Goal: Information Seeking & Learning: Learn about a topic

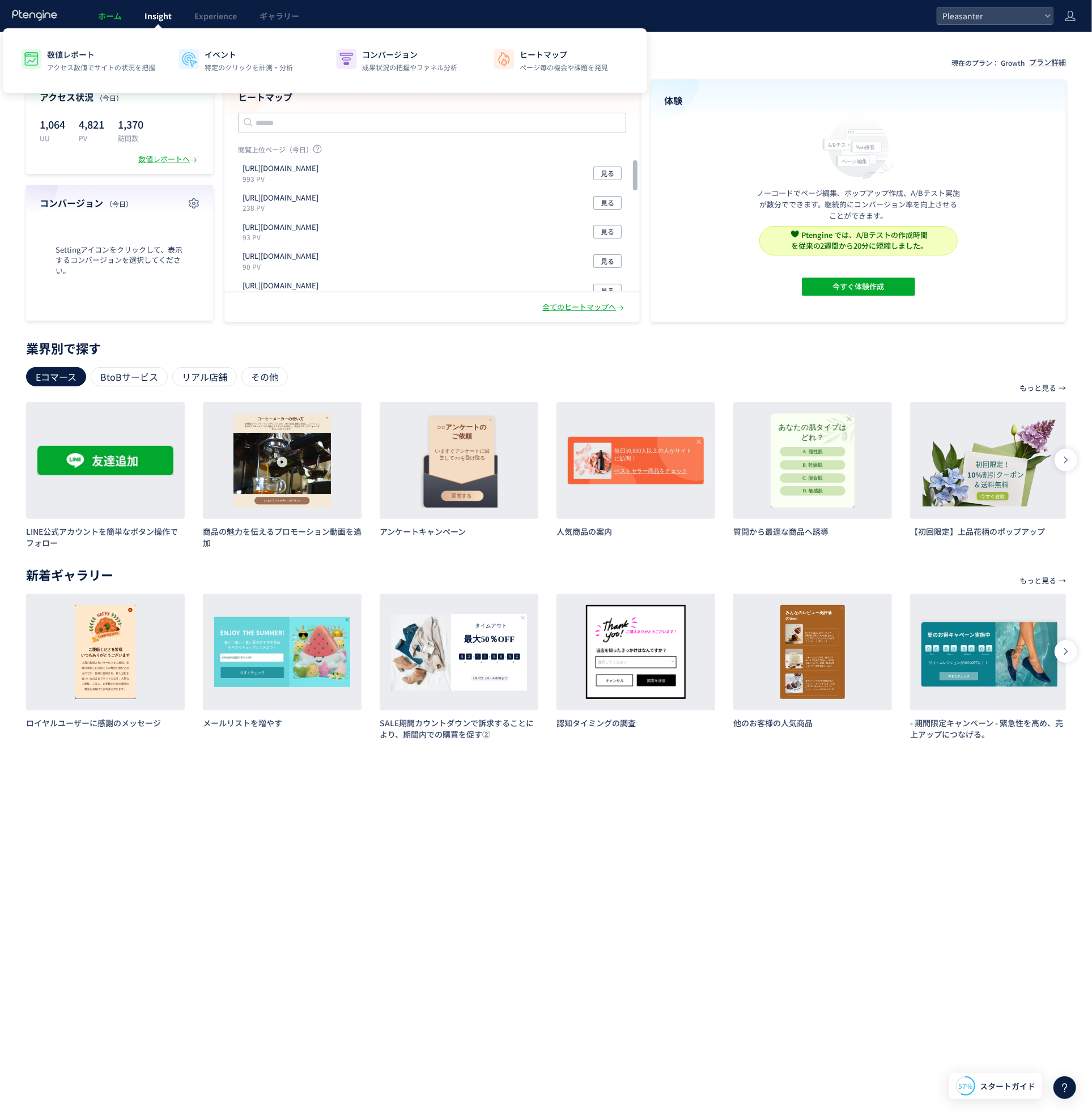
click at [156, 15] on span "Insight" at bounding box center [158, 16] width 27 height 12
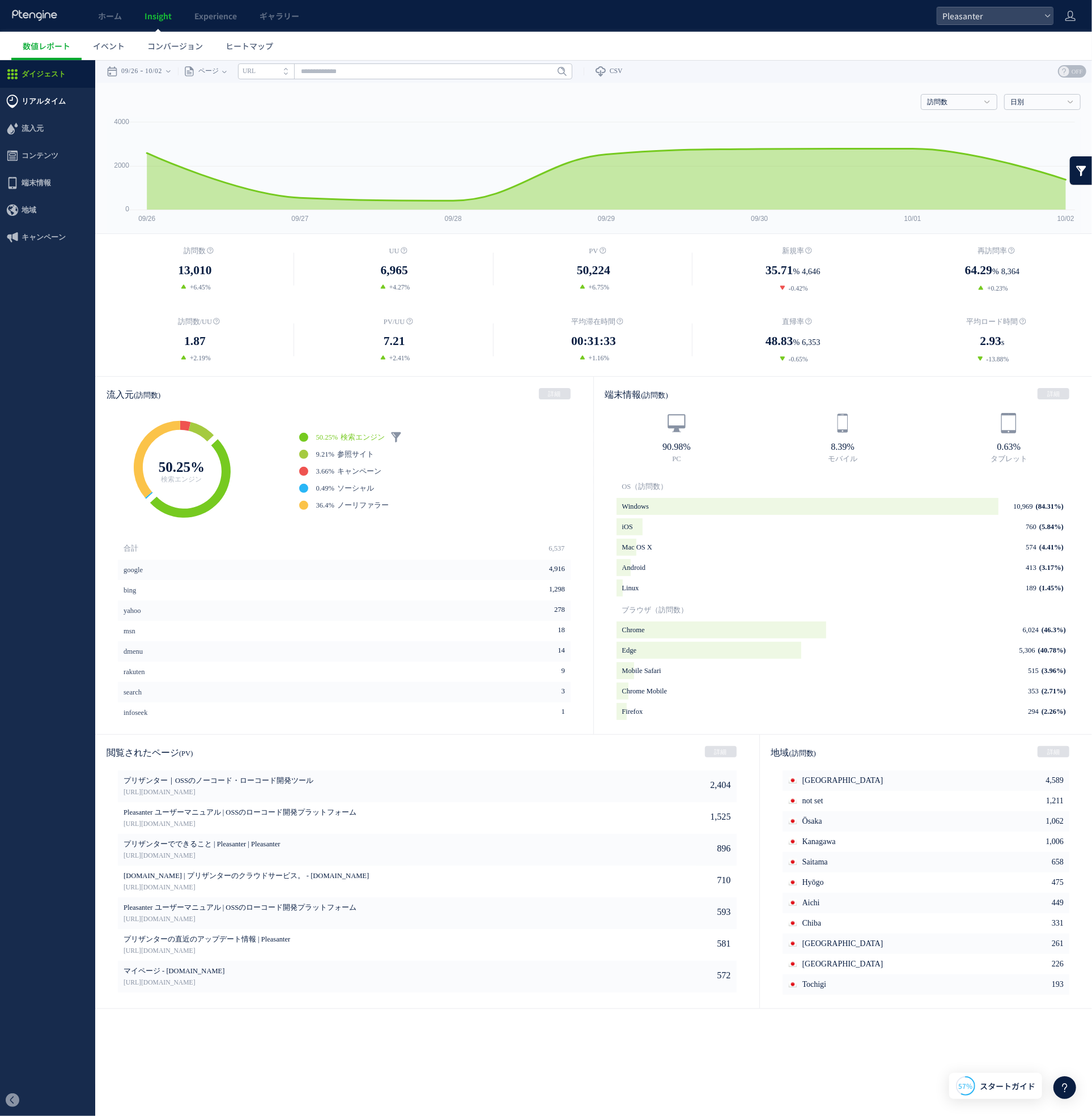
click at [56, 98] on span "リアルタイム" at bounding box center [43, 101] width 44 height 27
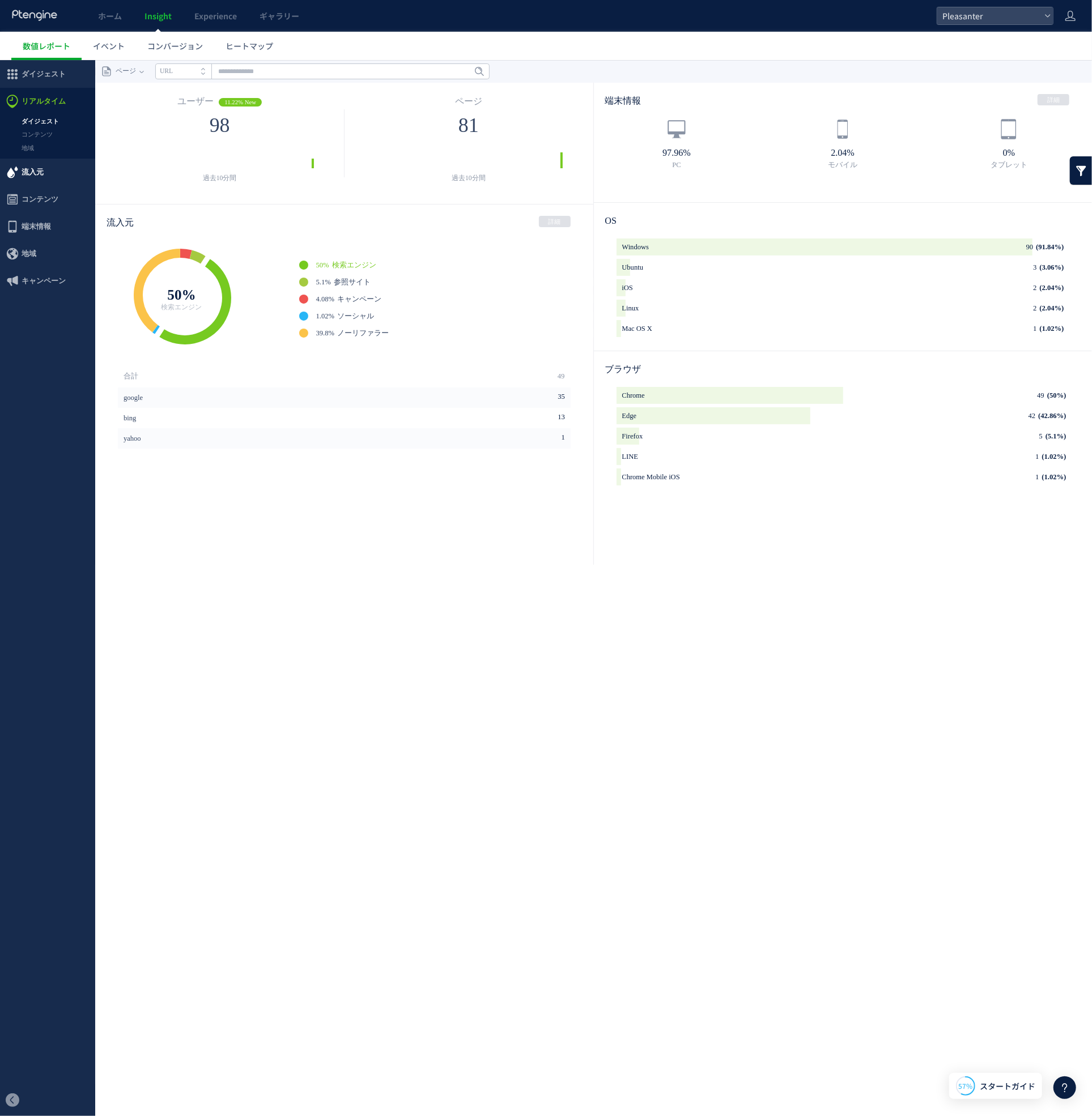
click at [38, 171] on span "流入元" at bounding box center [32, 171] width 22 height 27
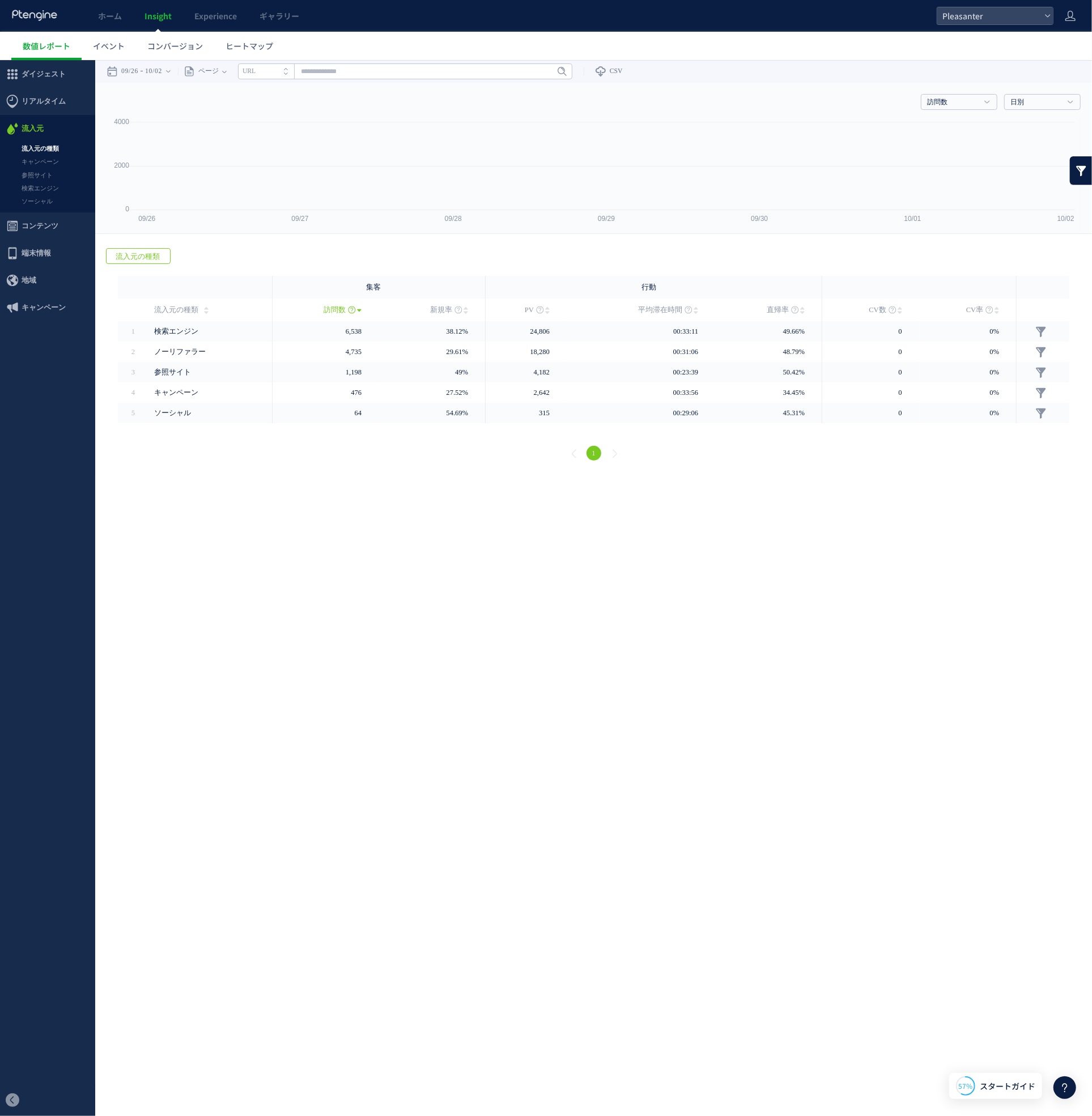
drag, startPoint x: 52, startPoint y: 151, endPoint x: 52, endPoint y: 96, distance: 55.0
click at [52, 151] on div at bounding box center [546, 558] width 1092 height 1116
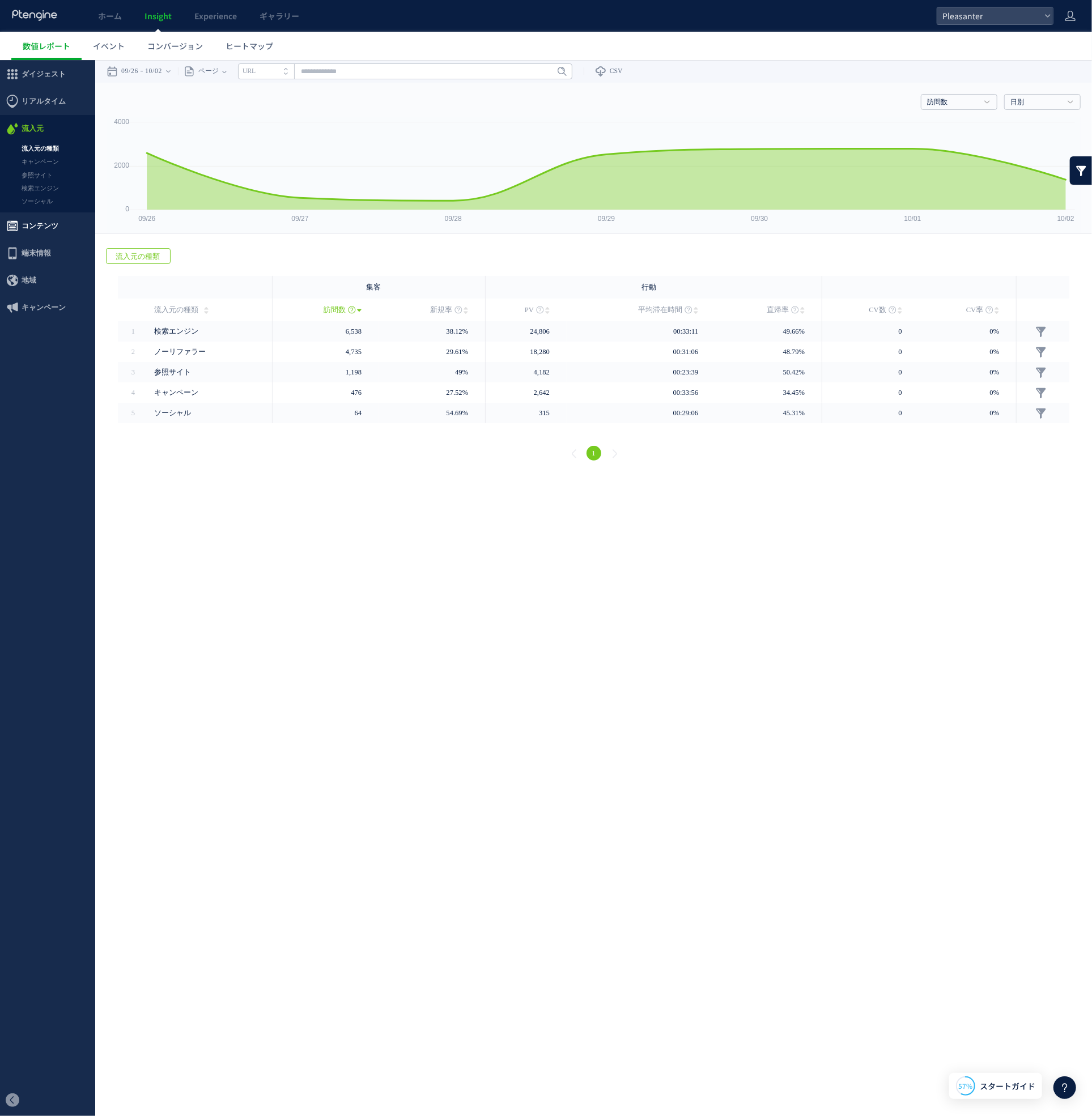
click at [47, 230] on span "コンテンツ" at bounding box center [40, 225] width 37 height 27
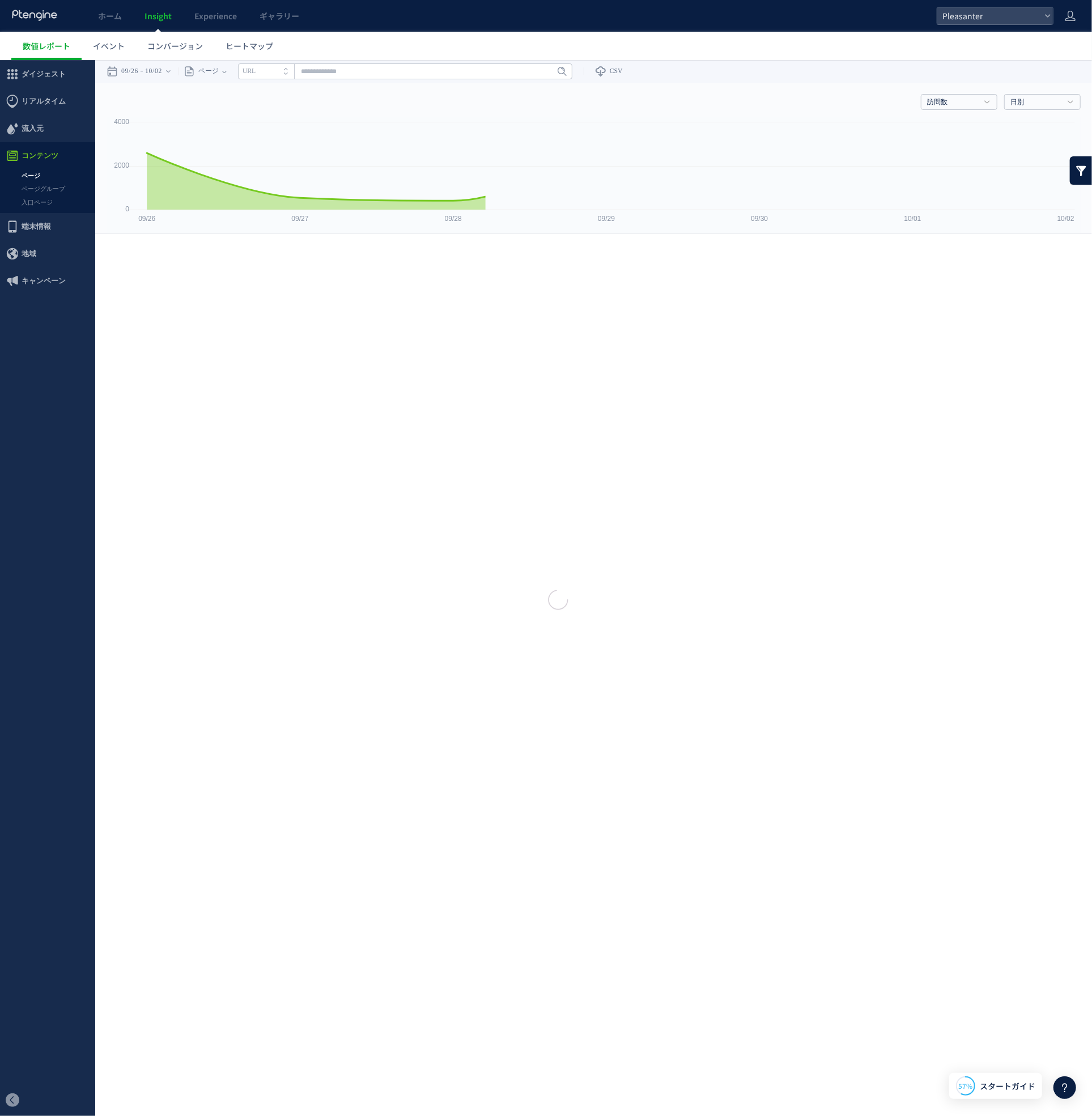
click at [33, 172] on link "ページ" at bounding box center [47, 175] width 95 height 13
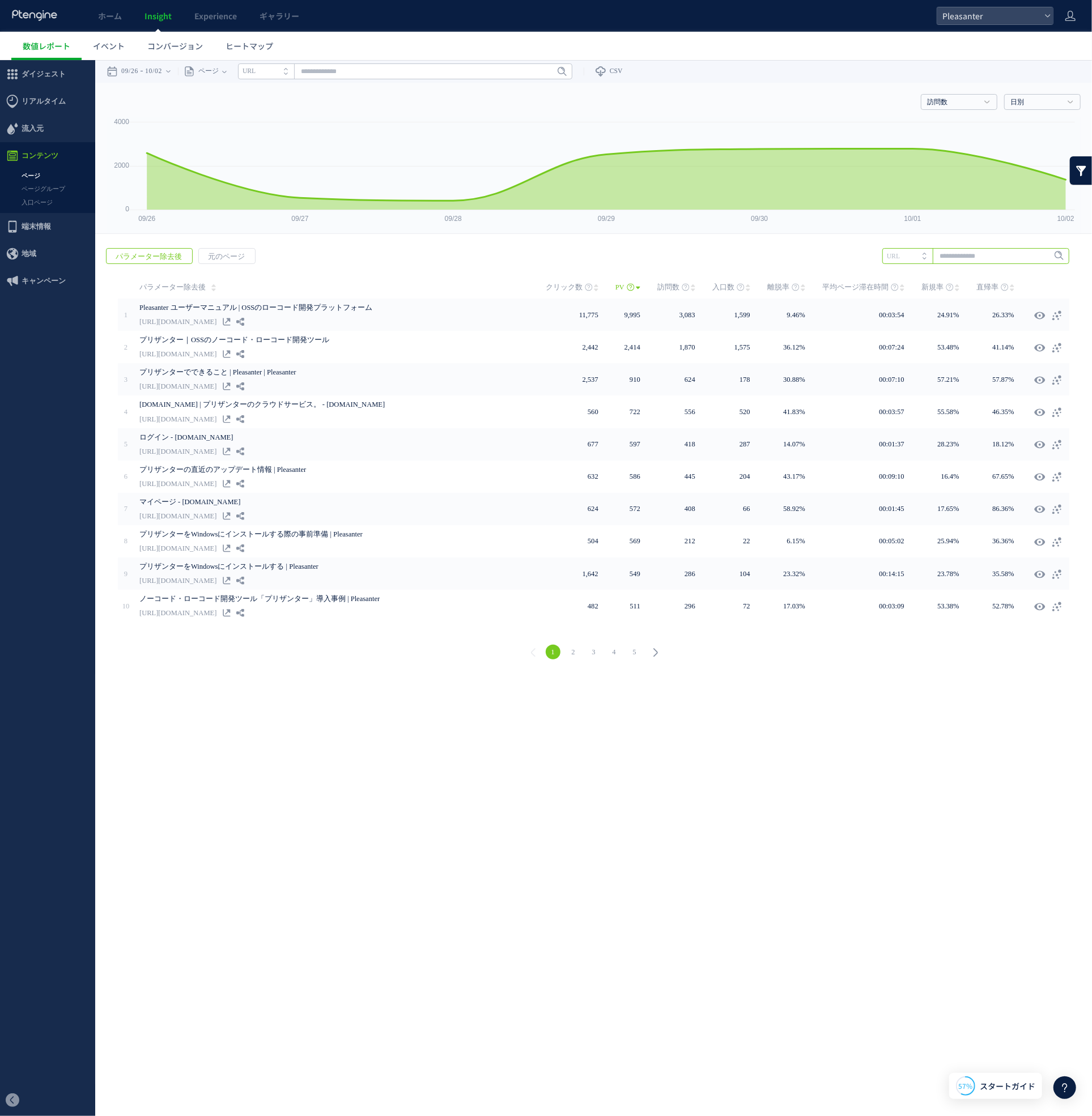
click at [954, 254] on input "text" at bounding box center [975, 255] width 187 height 16
click at [56, 184] on link "ページグループ" at bounding box center [47, 188] width 95 height 13
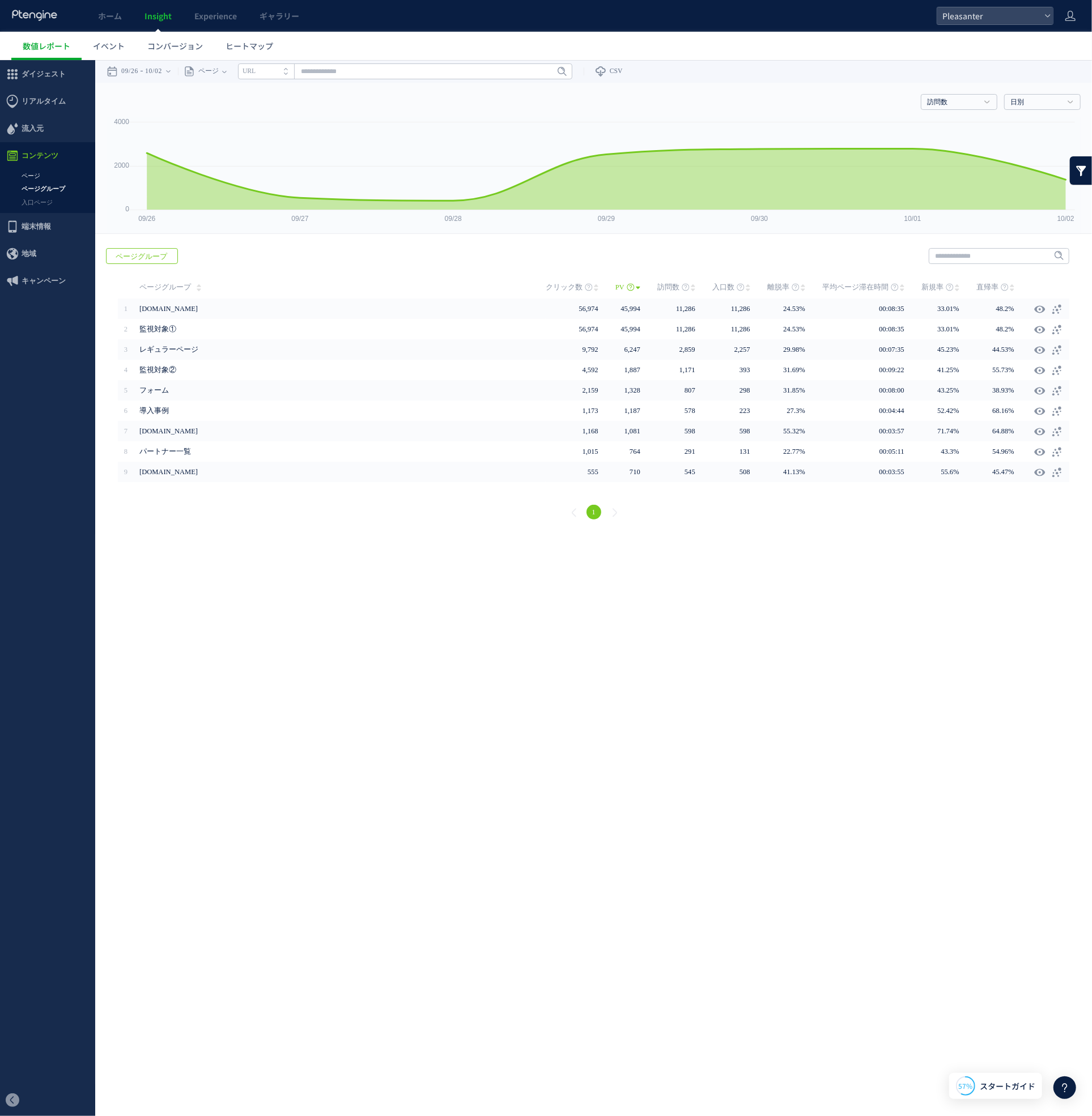
click at [43, 174] on link "ページ" at bounding box center [47, 175] width 95 height 13
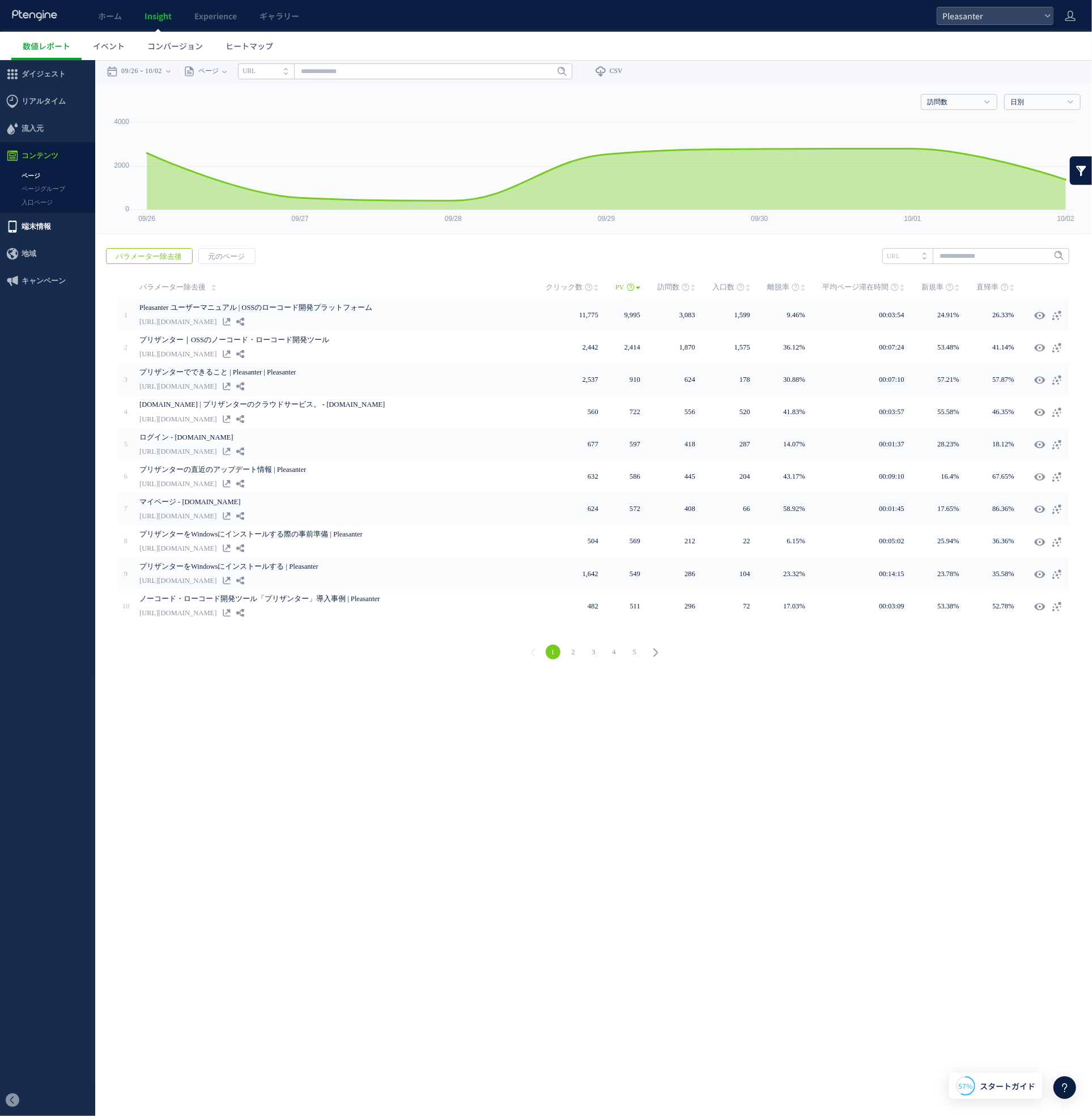
click at [47, 229] on span "端末情報" at bounding box center [36, 226] width 29 height 27
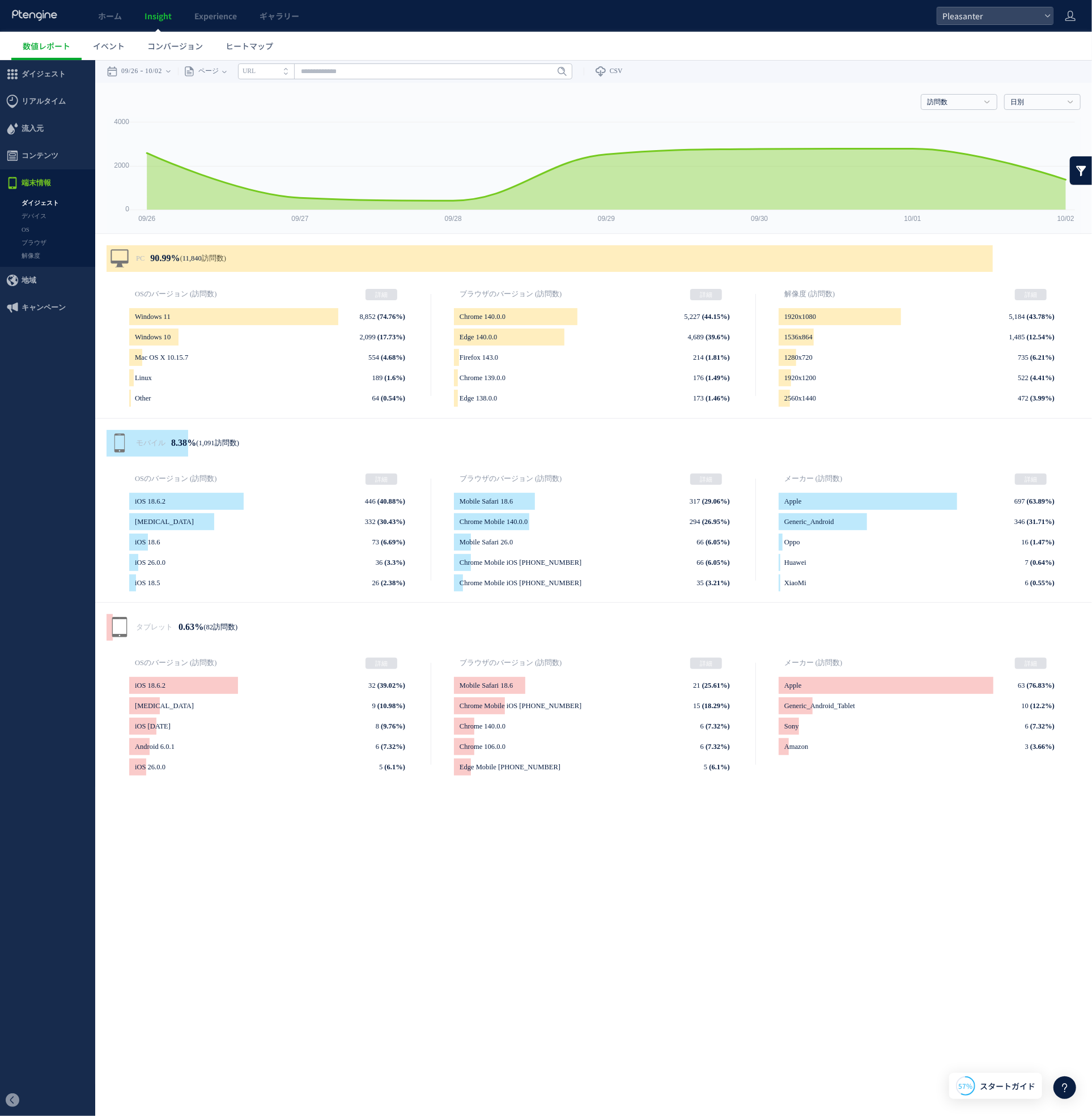
click at [765, 424] on div "モバイル 8.38% ( 1,091 訪問数) background OSのバージョン (訪問数) 詳細 iOS 18.6.2 446 (40.88%) ba…" at bounding box center [593, 509] width 997 height 184
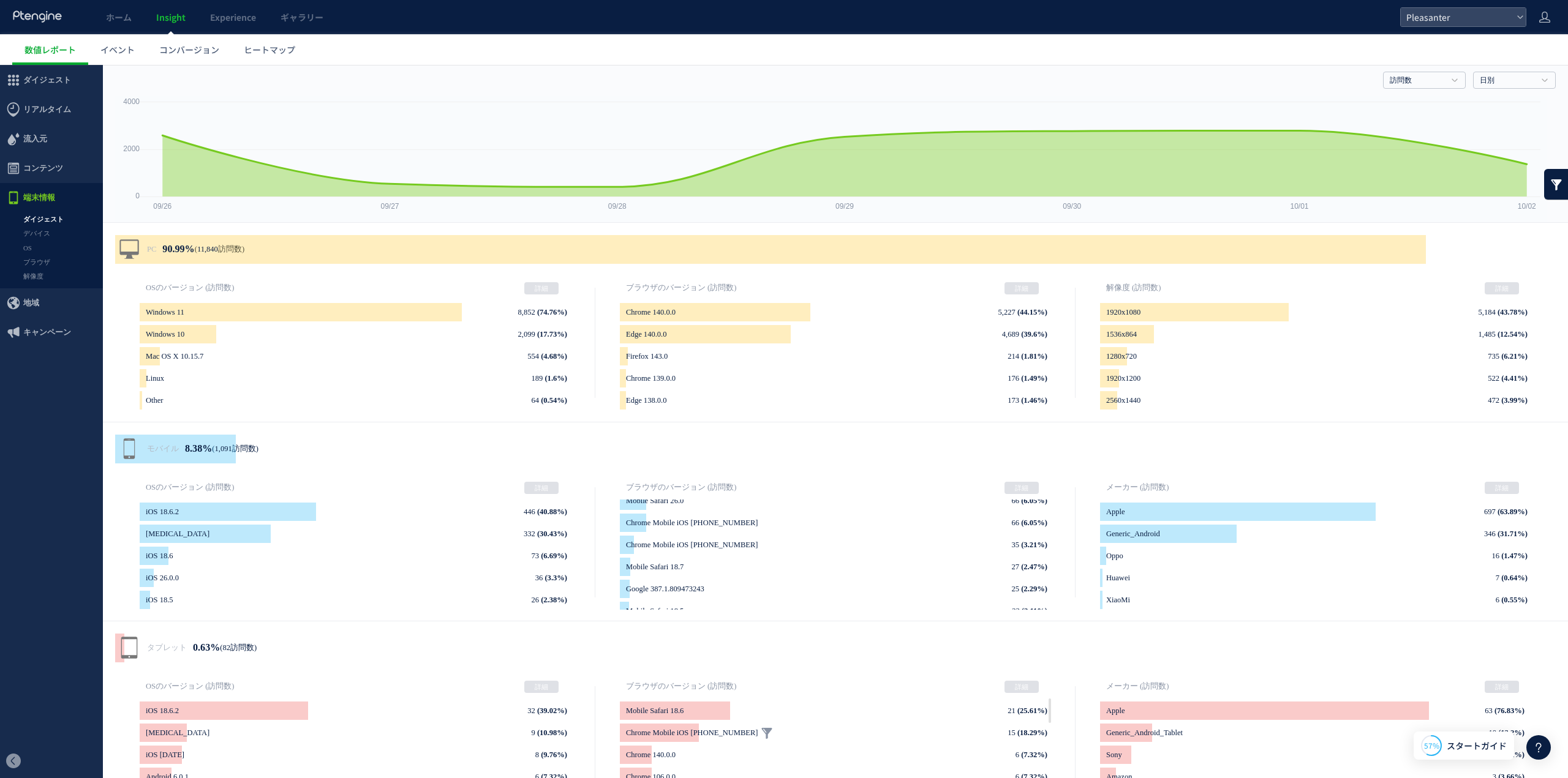
scroll to position [72, 0]
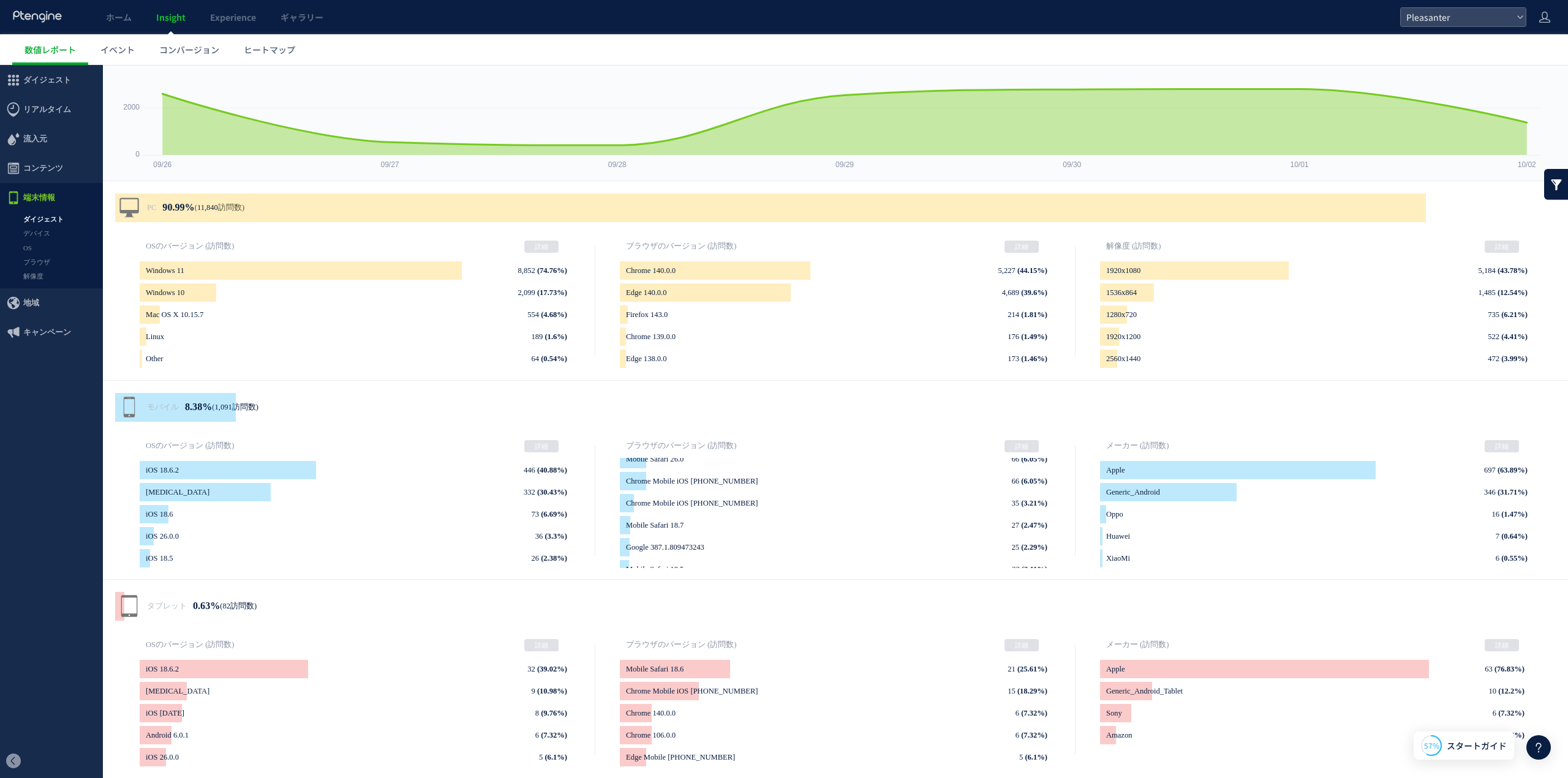
click at [58, 219] on link "ダイジェスト" at bounding box center [51, 219] width 103 height 14
click at [51, 230] on link "デバイス" at bounding box center [51, 233] width 103 height 14
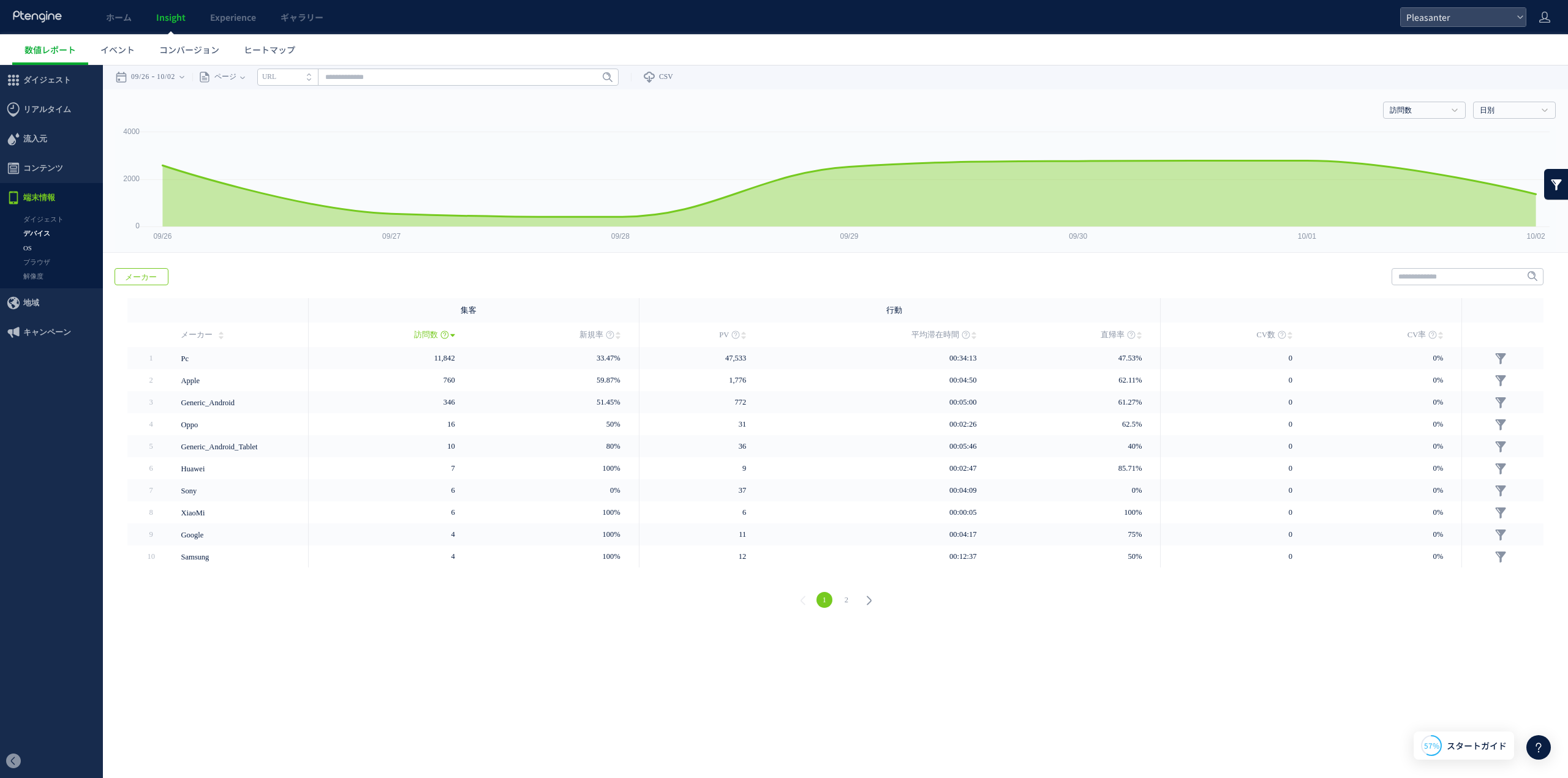
click at [41, 252] on link "OS" at bounding box center [51, 248] width 103 height 14
click at [44, 261] on link "ブラウザ" at bounding box center [51, 262] width 103 height 14
click at [37, 274] on link "解像度" at bounding box center [51, 276] width 103 height 14
click at [38, 301] on span "地域" at bounding box center [31, 302] width 16 height 29
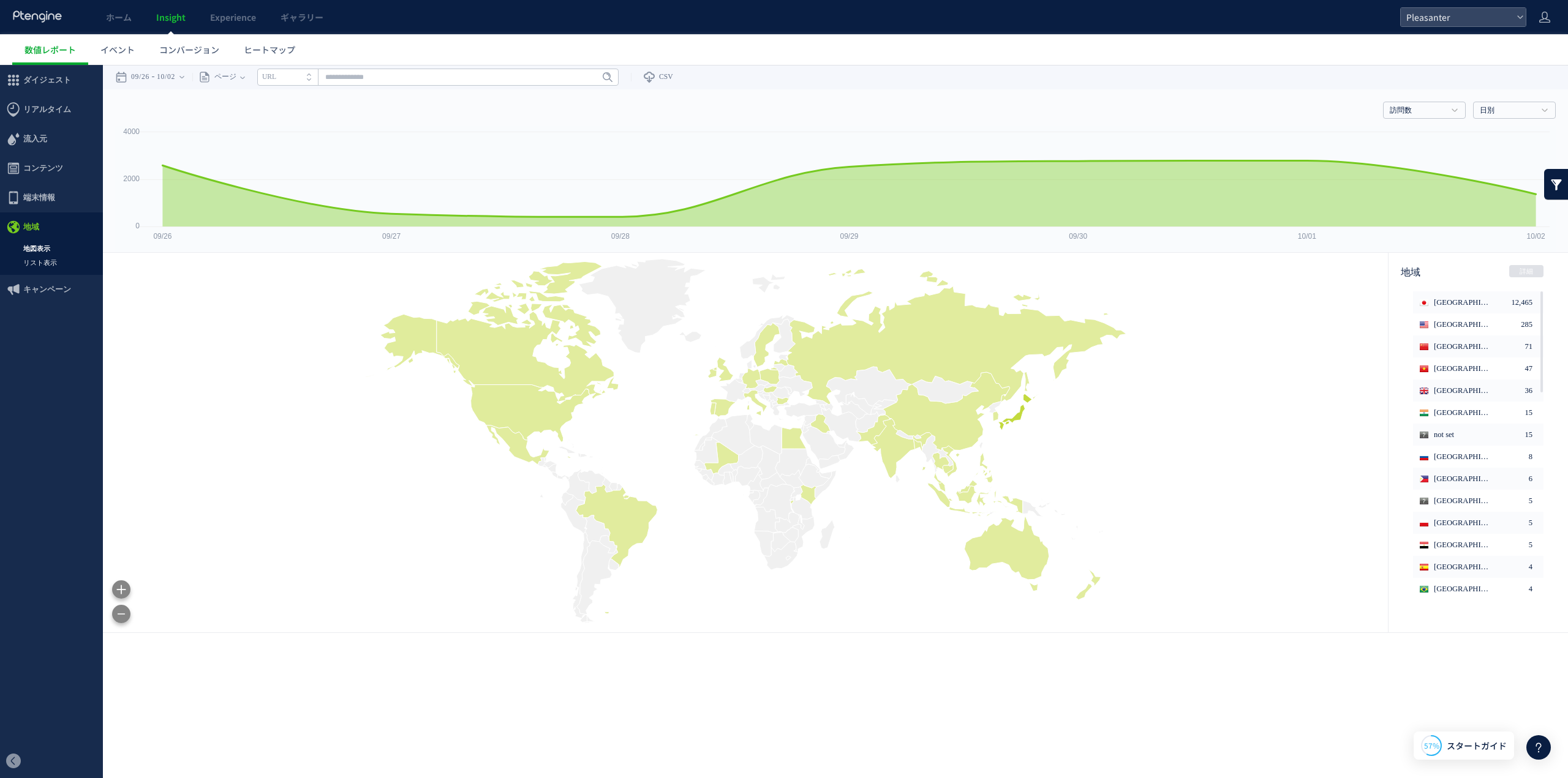
click at [38, 257] on link "リスト表示" at bounding box center [51, 262] width 103 height 14
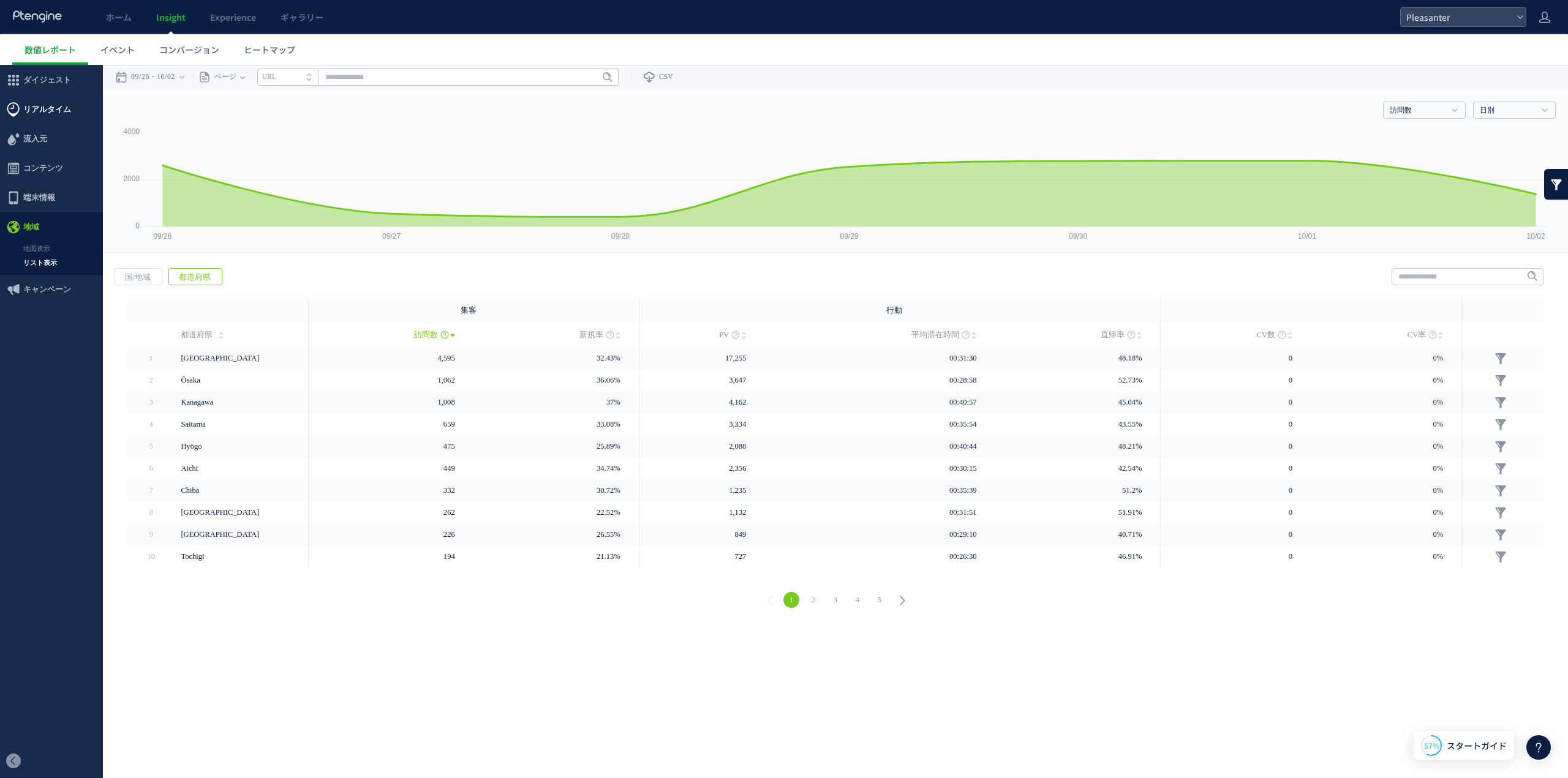
click at [49, 109] on span "リアルタイム" at bounding box center [47, 109] width 48 height 29
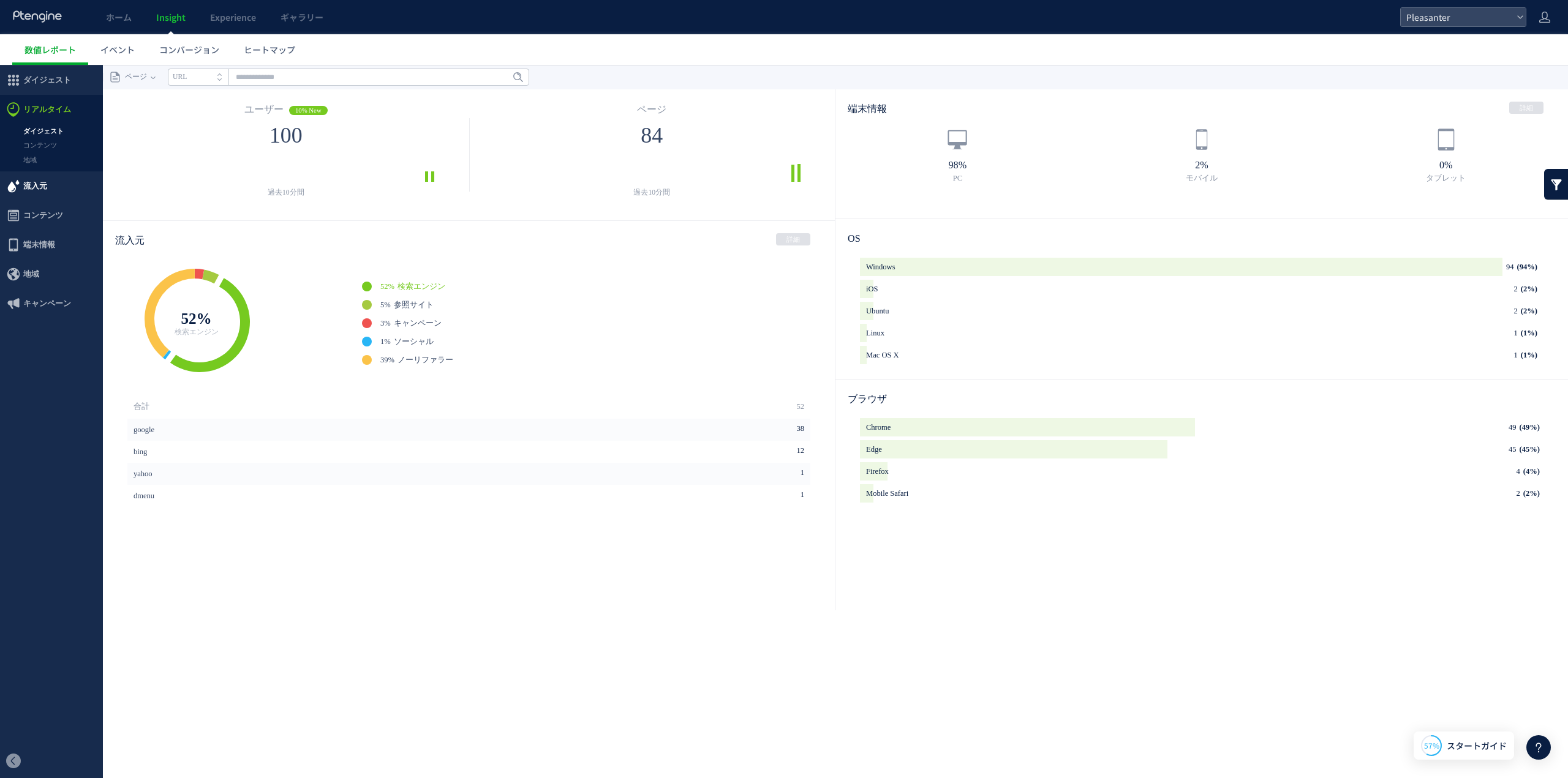
click at [36, 189] on span "流入元" at bounding box center [35, 186] width 24 height 29
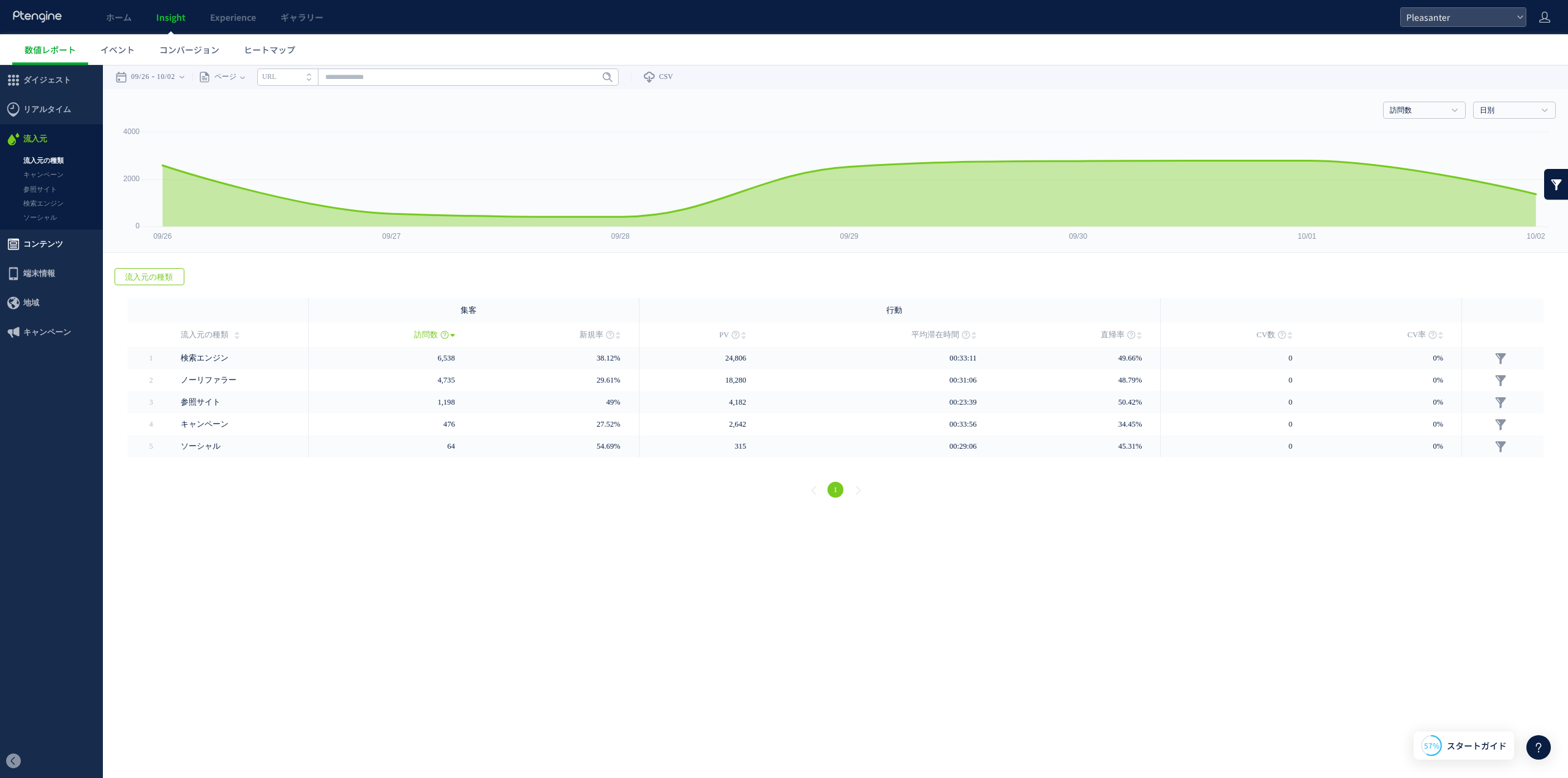
click at [58, 247] on span "コンテンツ" at bounding box center [43, 244] width 40 height 29
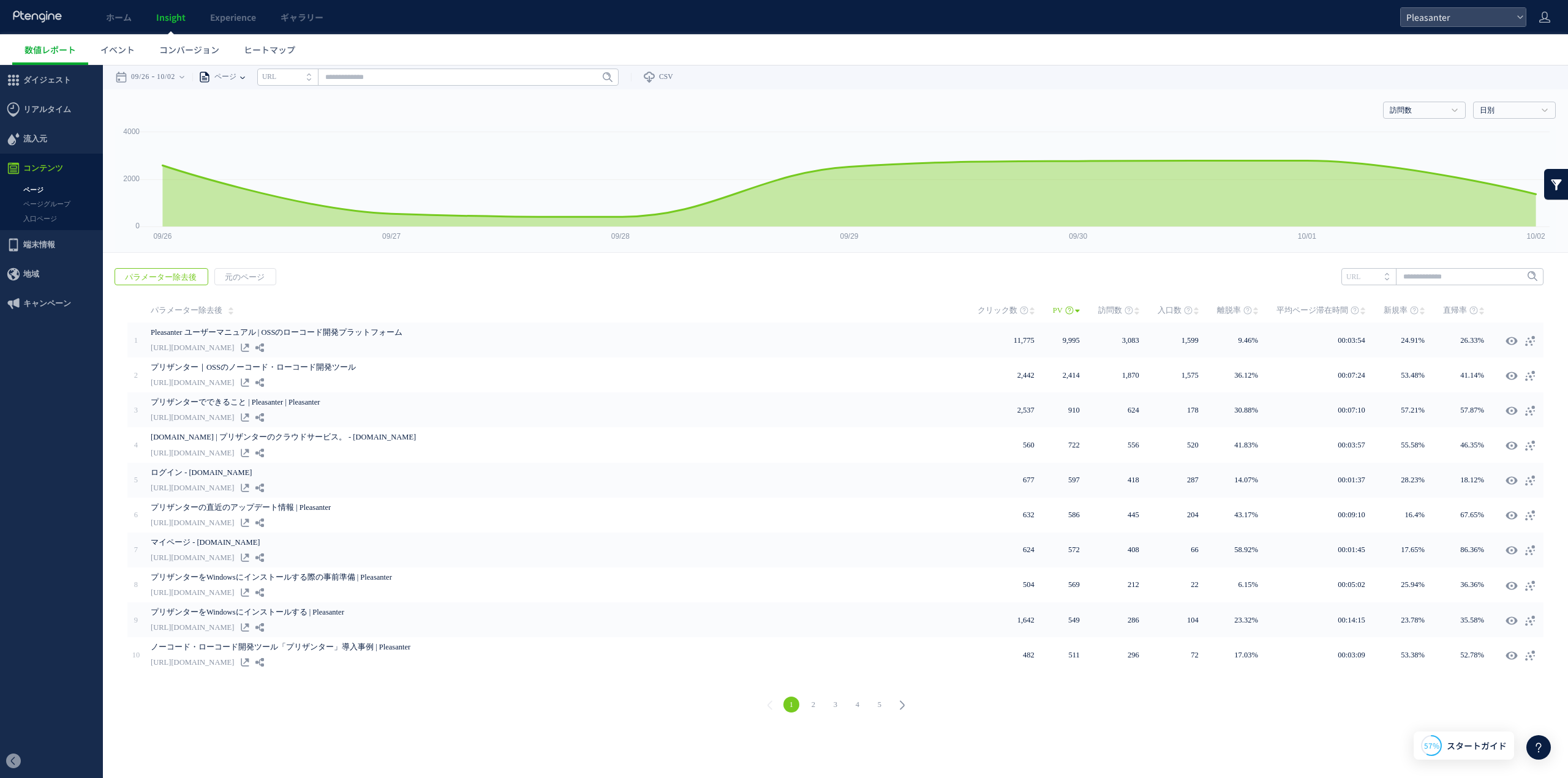
click at [245, 77] on use at bounding box center [243, 77] width 5 height 2
click at [262, 122] on li "ページグループ" at bounding box center [242, 122] width 72 height 16
click at [395, 85] on input "text" at bounding box center [467, 77] width 361 height 17
click at [392, 107] on link "レギュラーページ" at bounding box center [467, 105] width 354 height 16
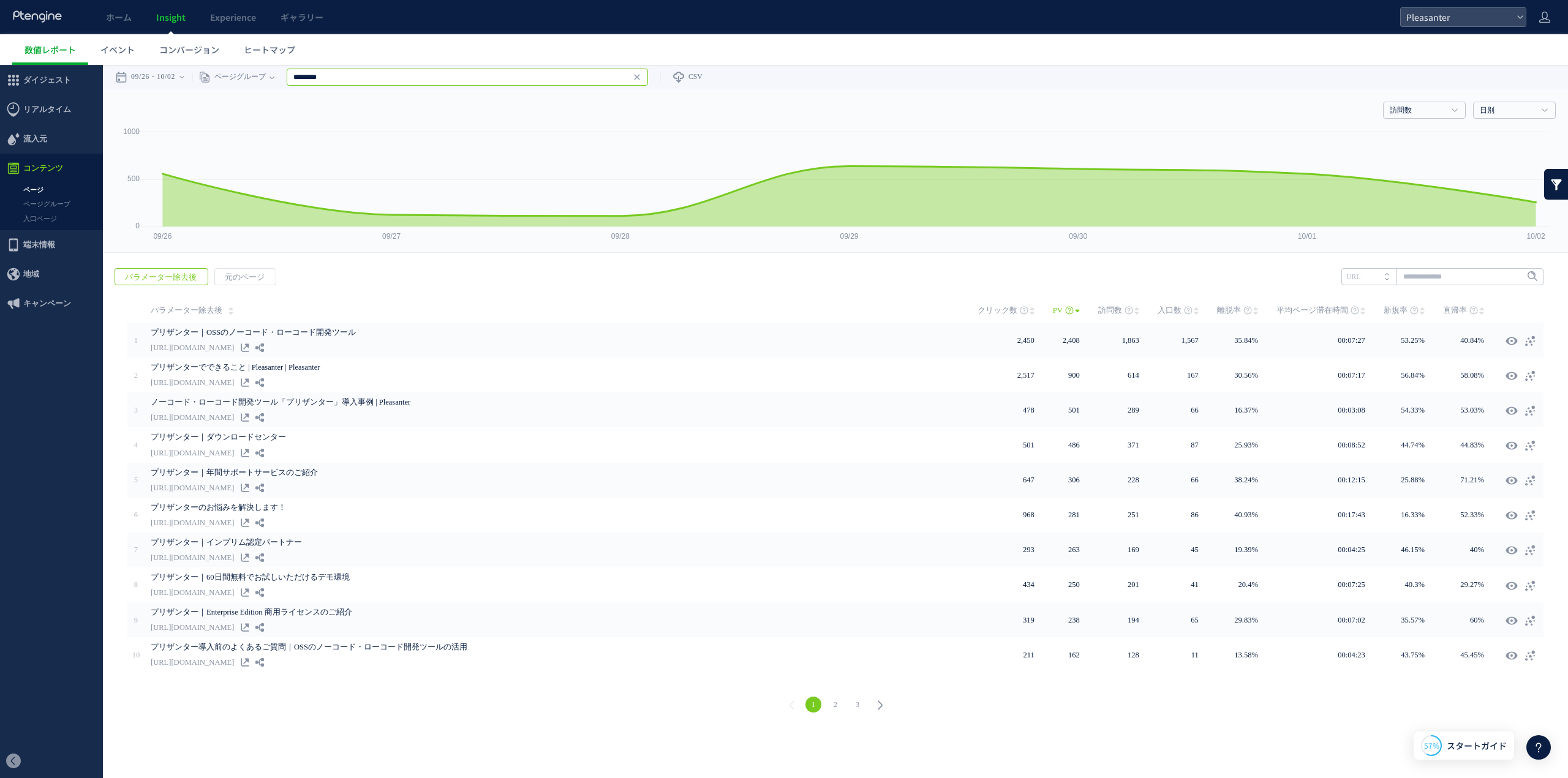
click at [586, 75] on input "********" at bounding box center [467, 77] width 361 height 17
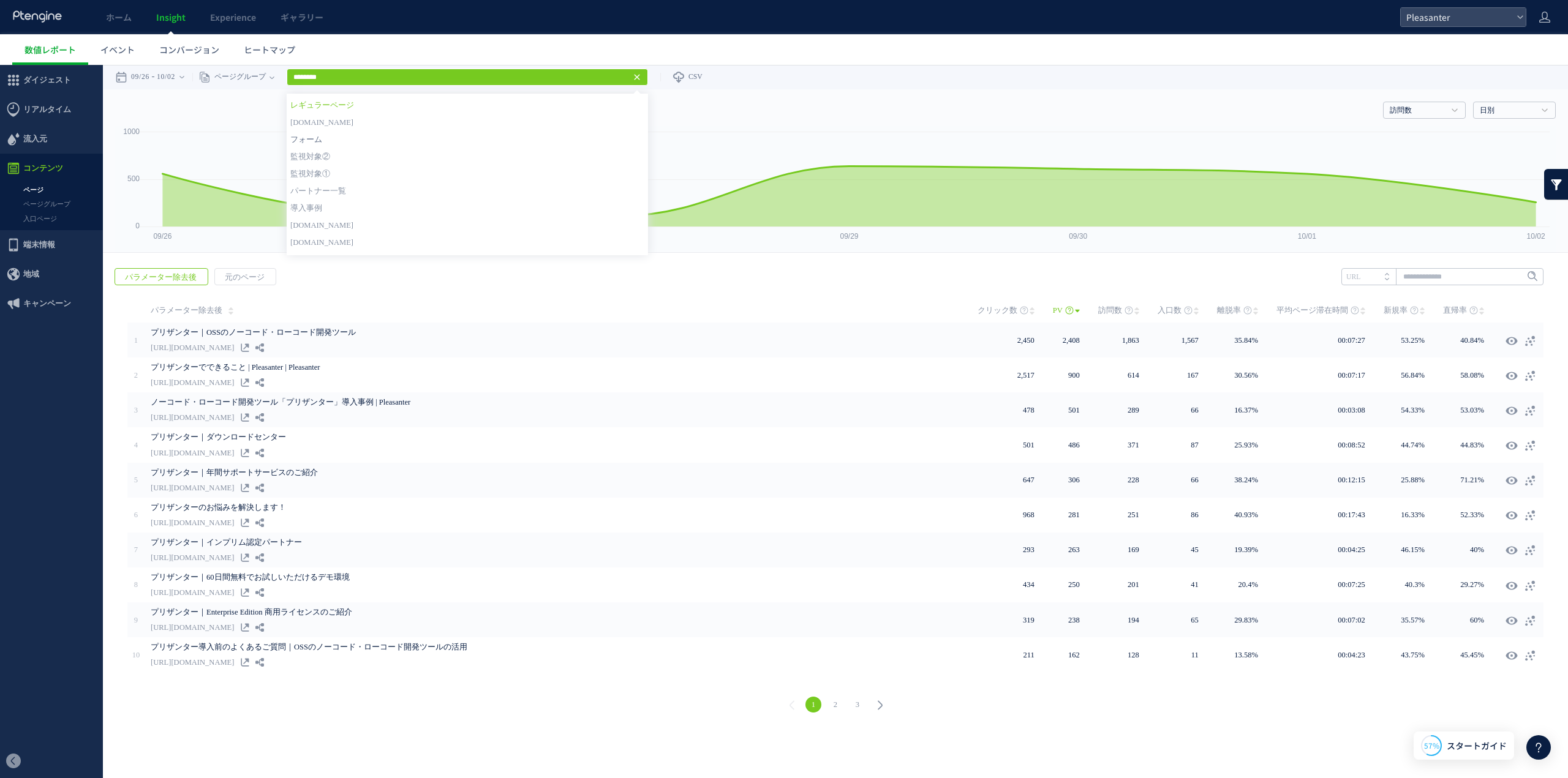
click at [317, 139] on link "フォーム" at bounding box center [467, 139] width 354 height 16
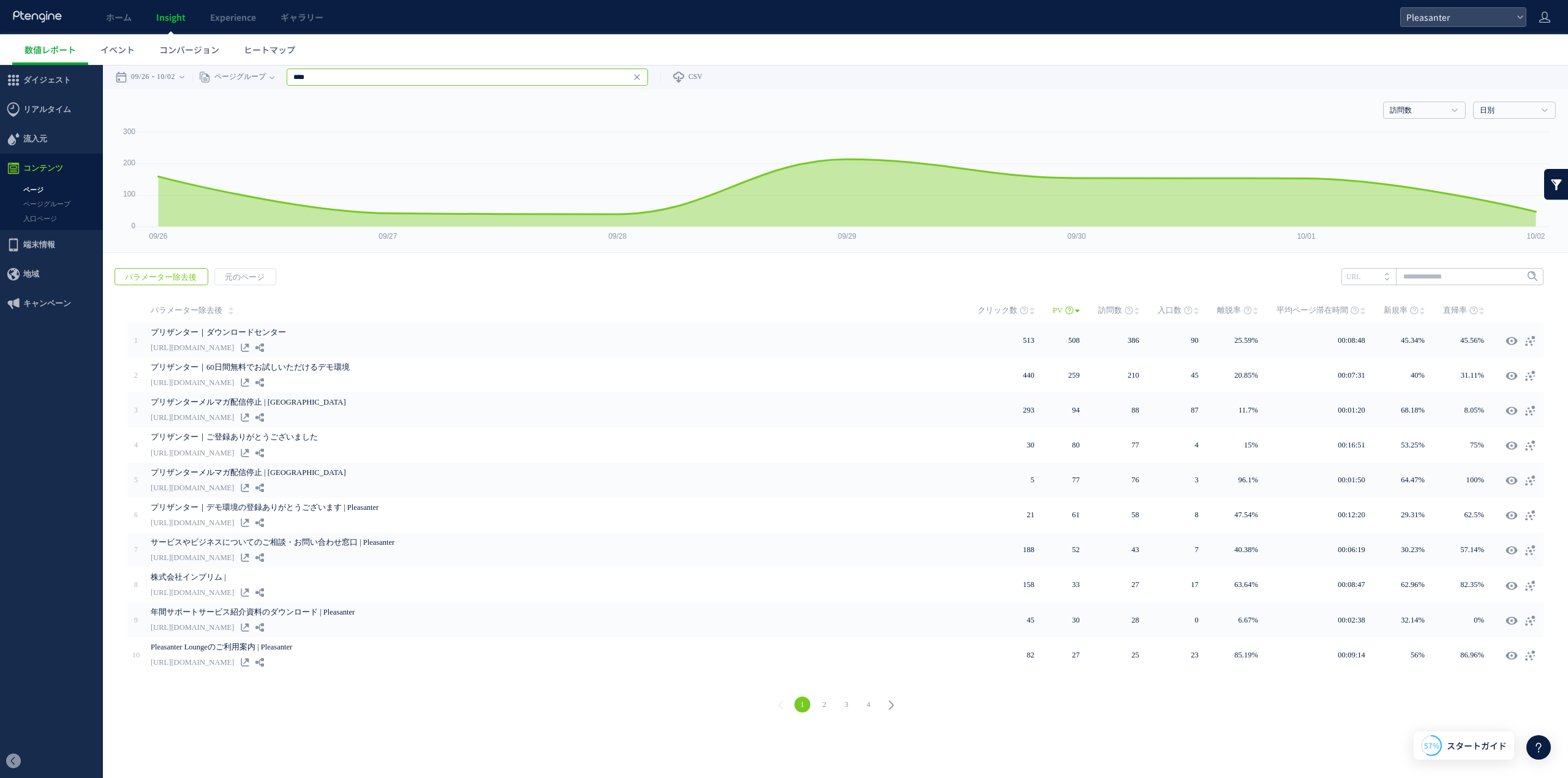
click at [405, 78] on input "****" at bounding box center [467, 77] width 361 height 17
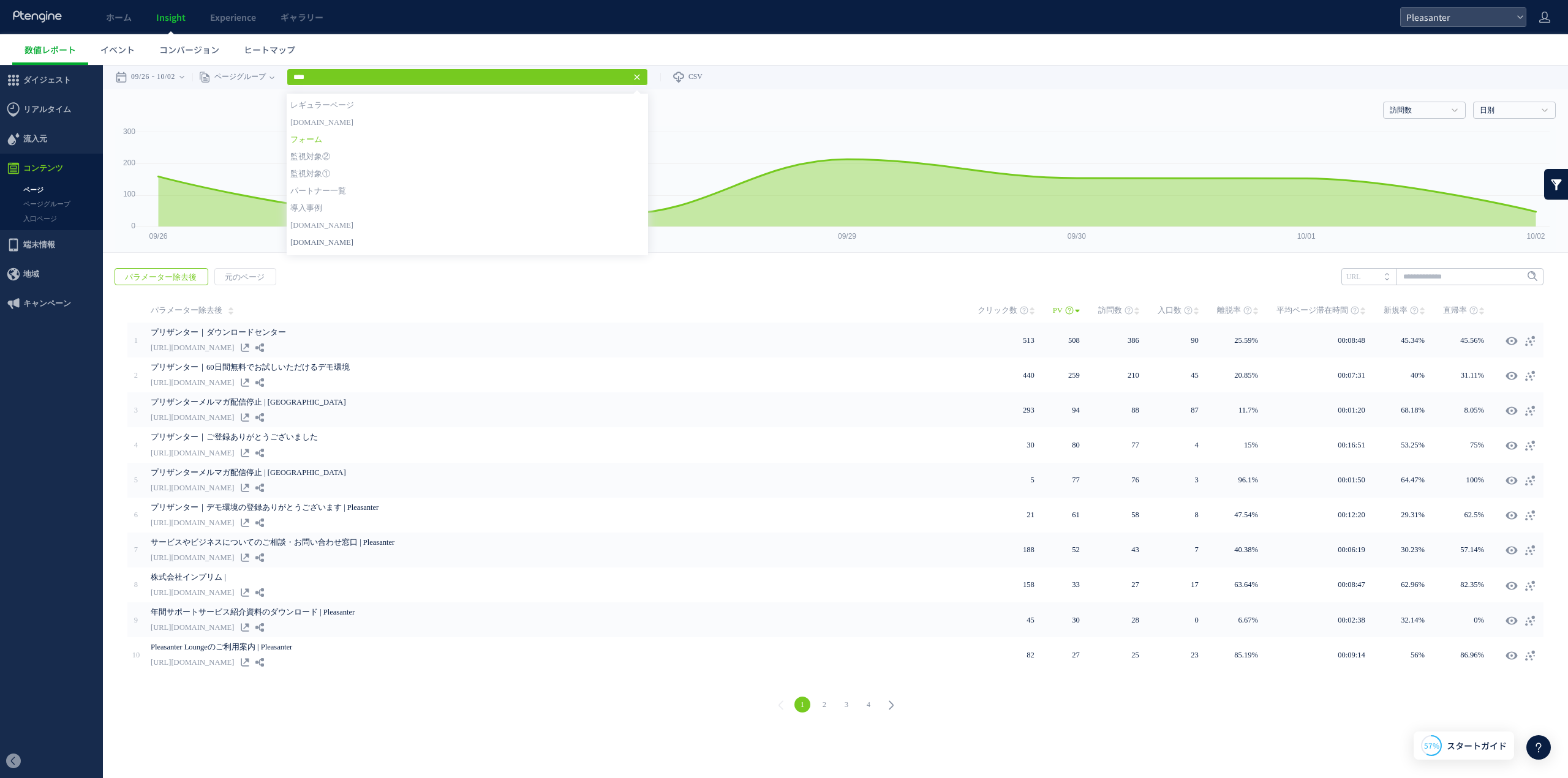
click at [346, 242] on link "[DOMAIN_NAME]" at bounding box center [467, 242] width 354 height 16
type input "**********"
